Goal: Check status: Check status

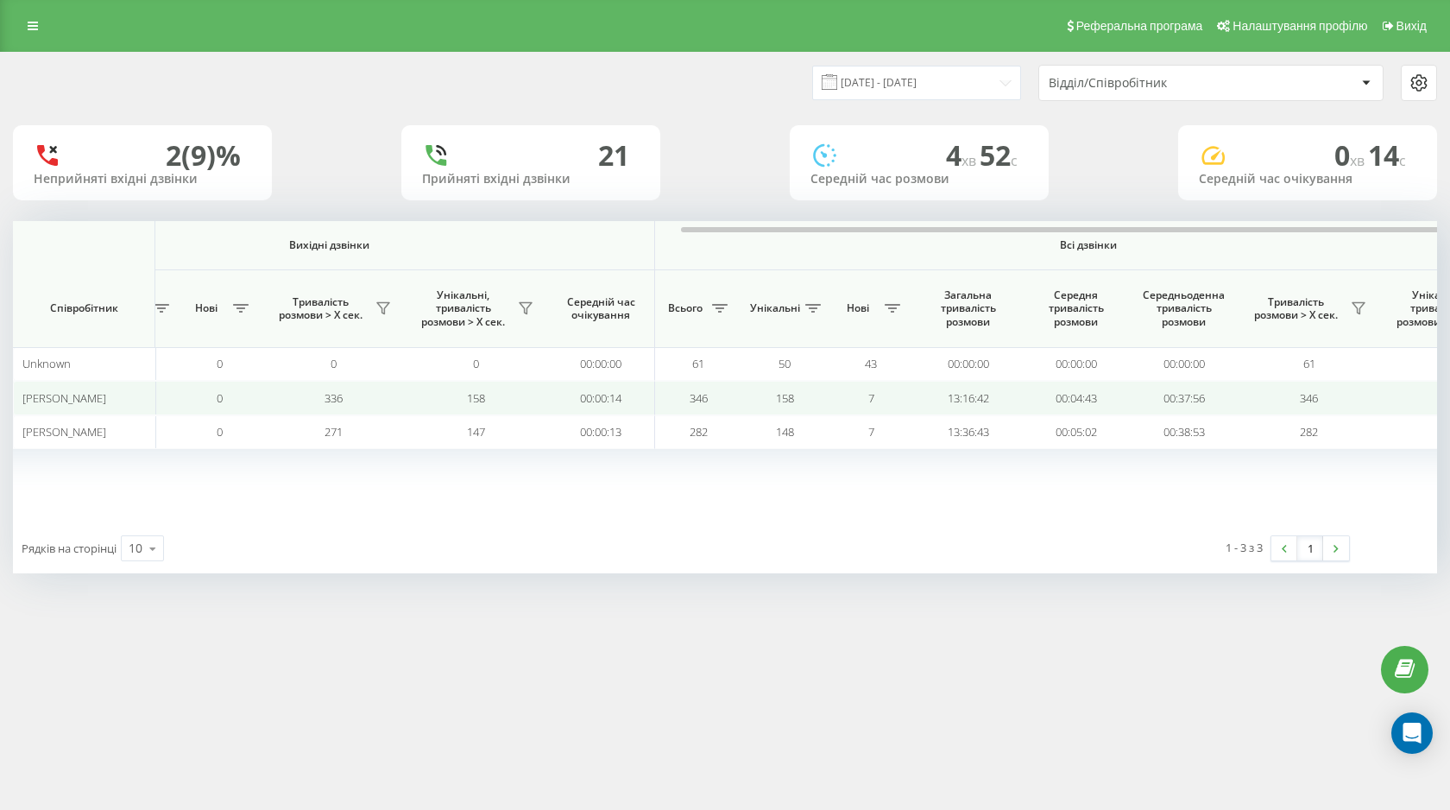
scroll to position [0, 984]
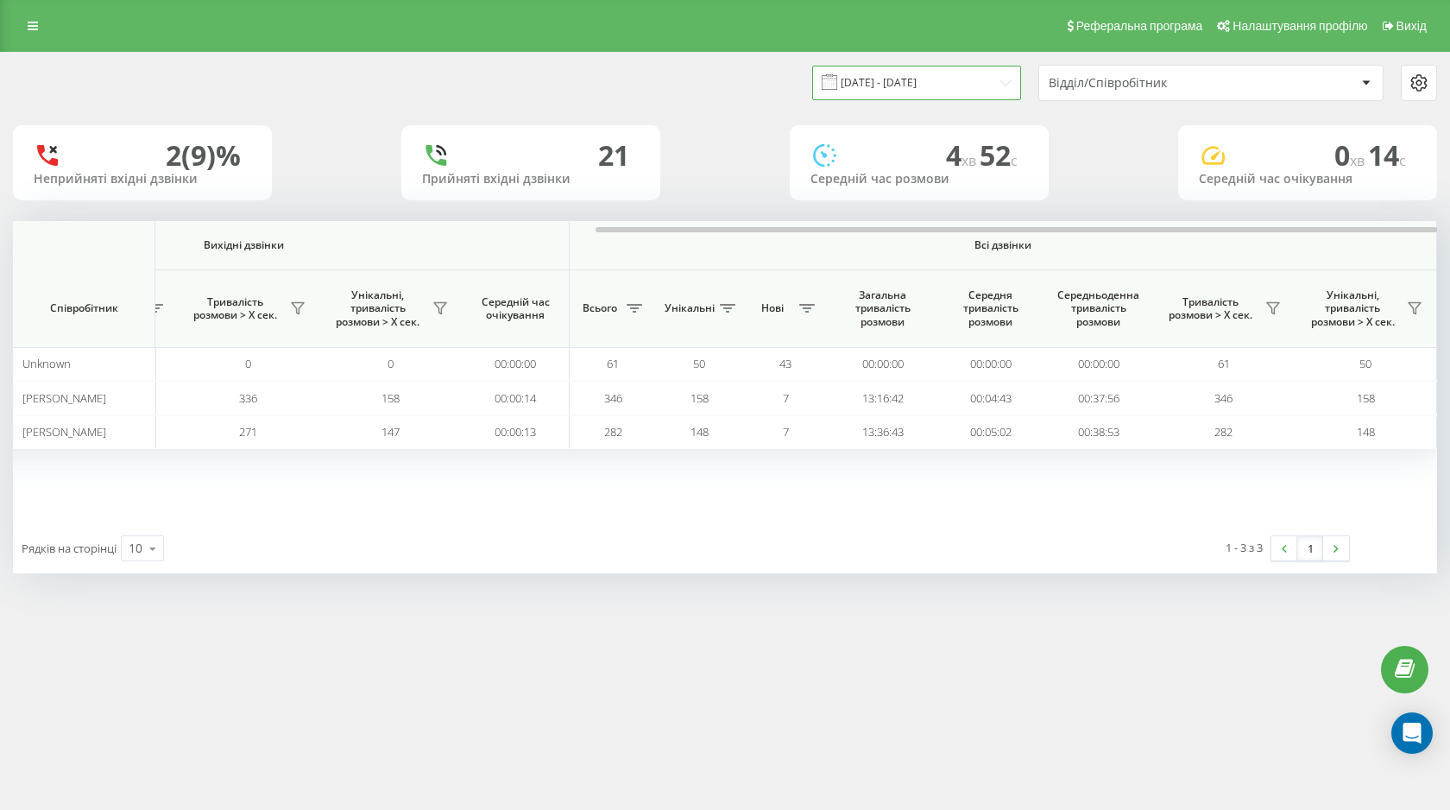
click at [923, 90] on input "[DATE] - [DATE]" at bounding box center [916, 83] width 209 height 34
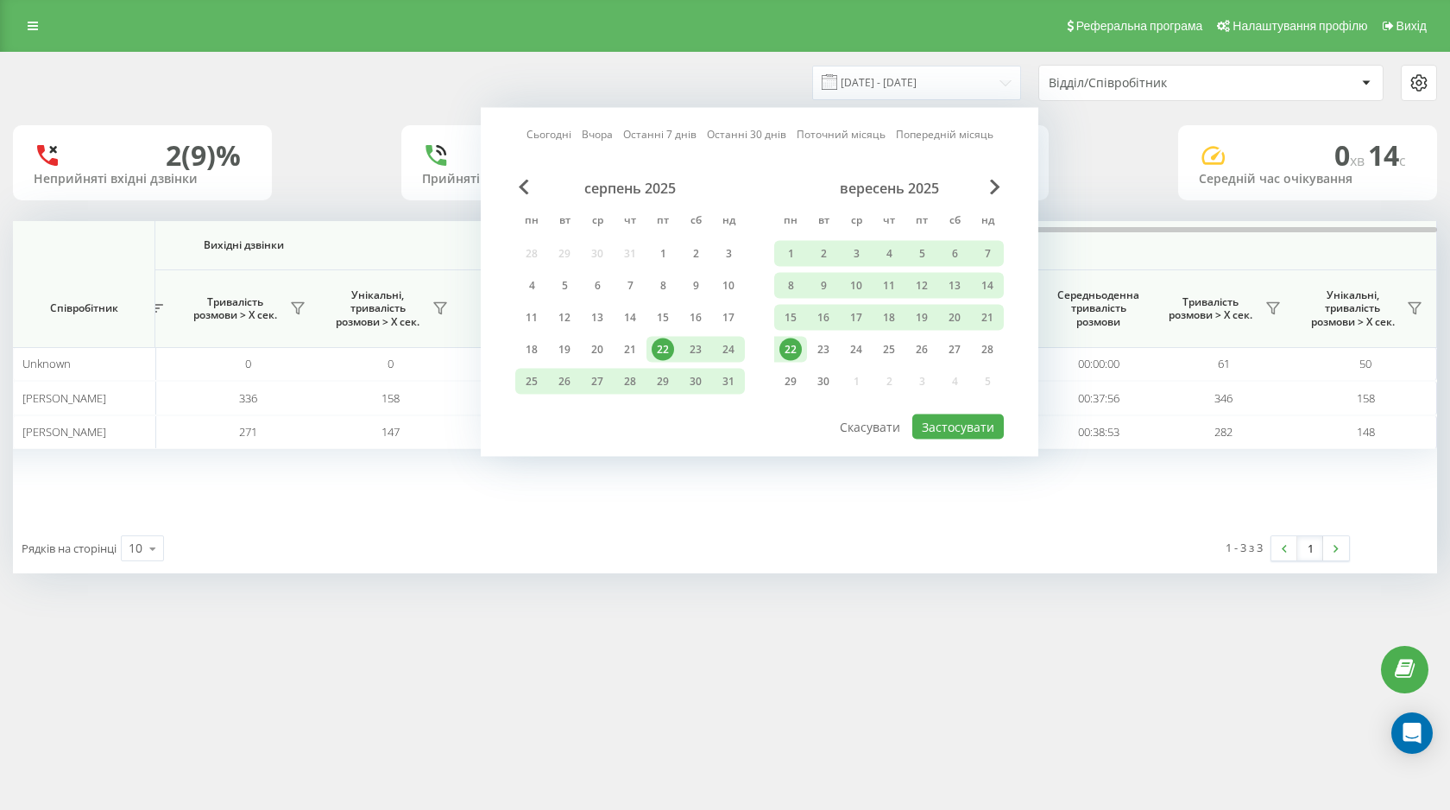
click at [796, 356] on div "22" at bounding box center [790, 349] width 22 height 22
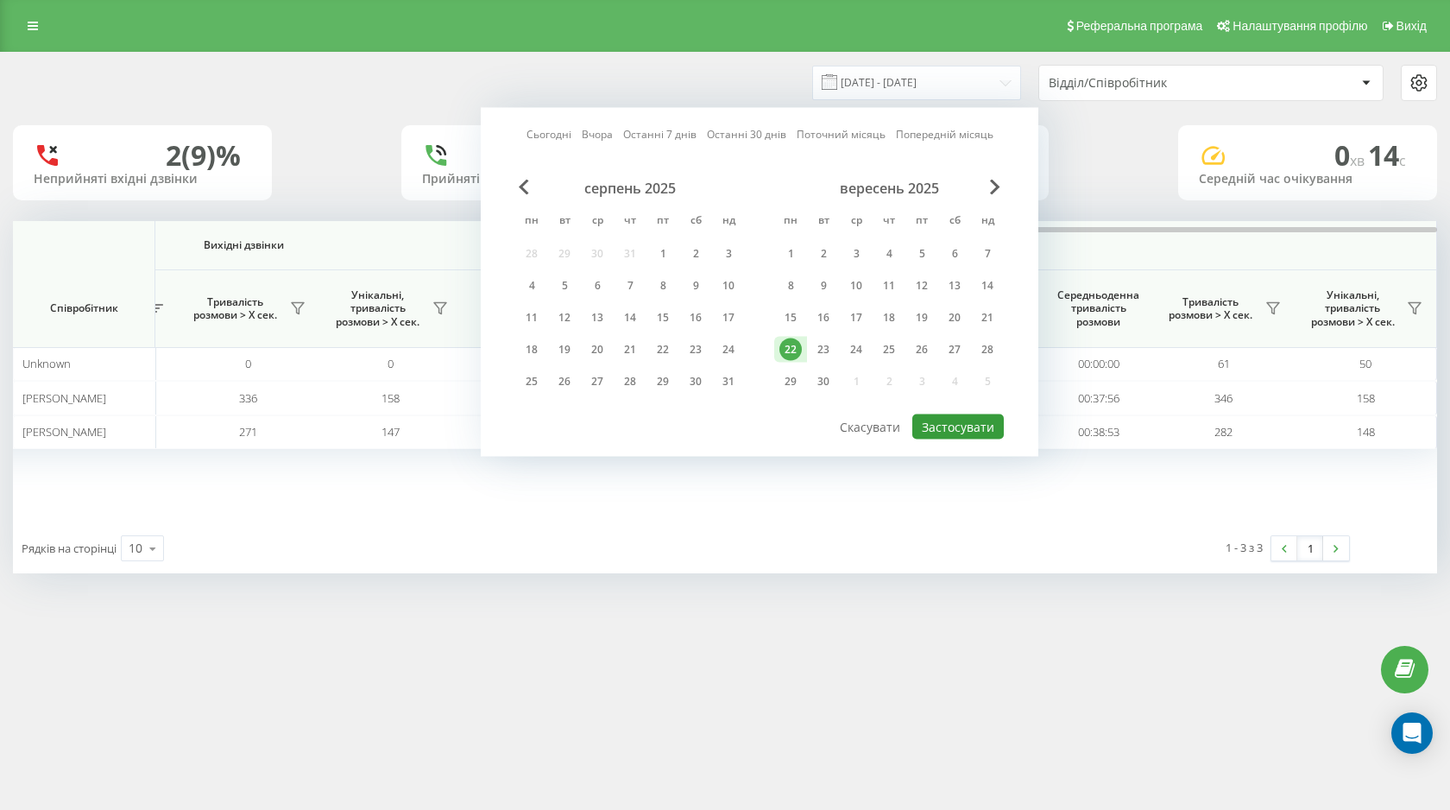
click at [936, 424] on button "Застосувати" at bounding box center [957, 426] width 91 height 25
type input "[DATE] - [DATE]"
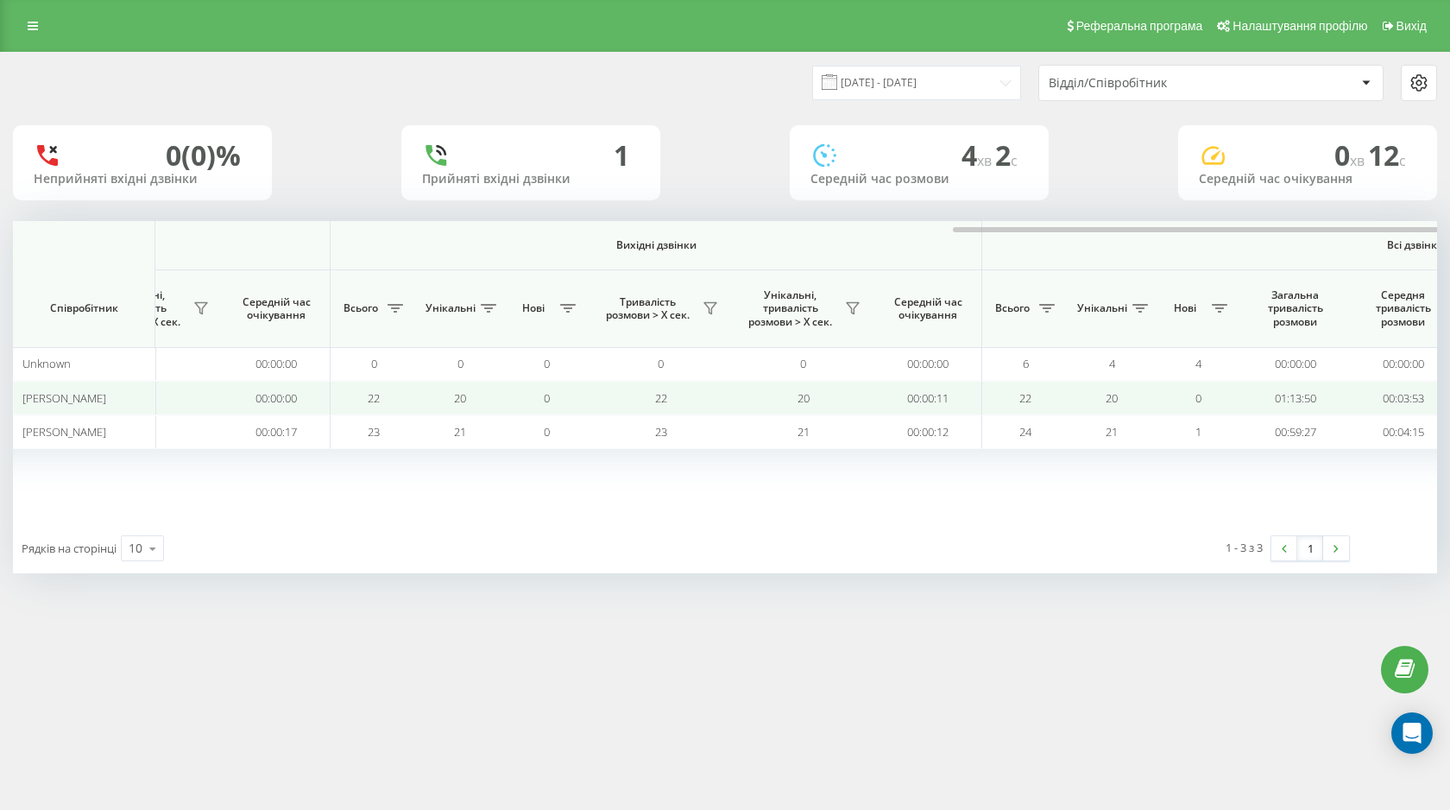
scroll to position [0, 984]
